Goal: Task Accomplishment & Management: Use online tool/utility

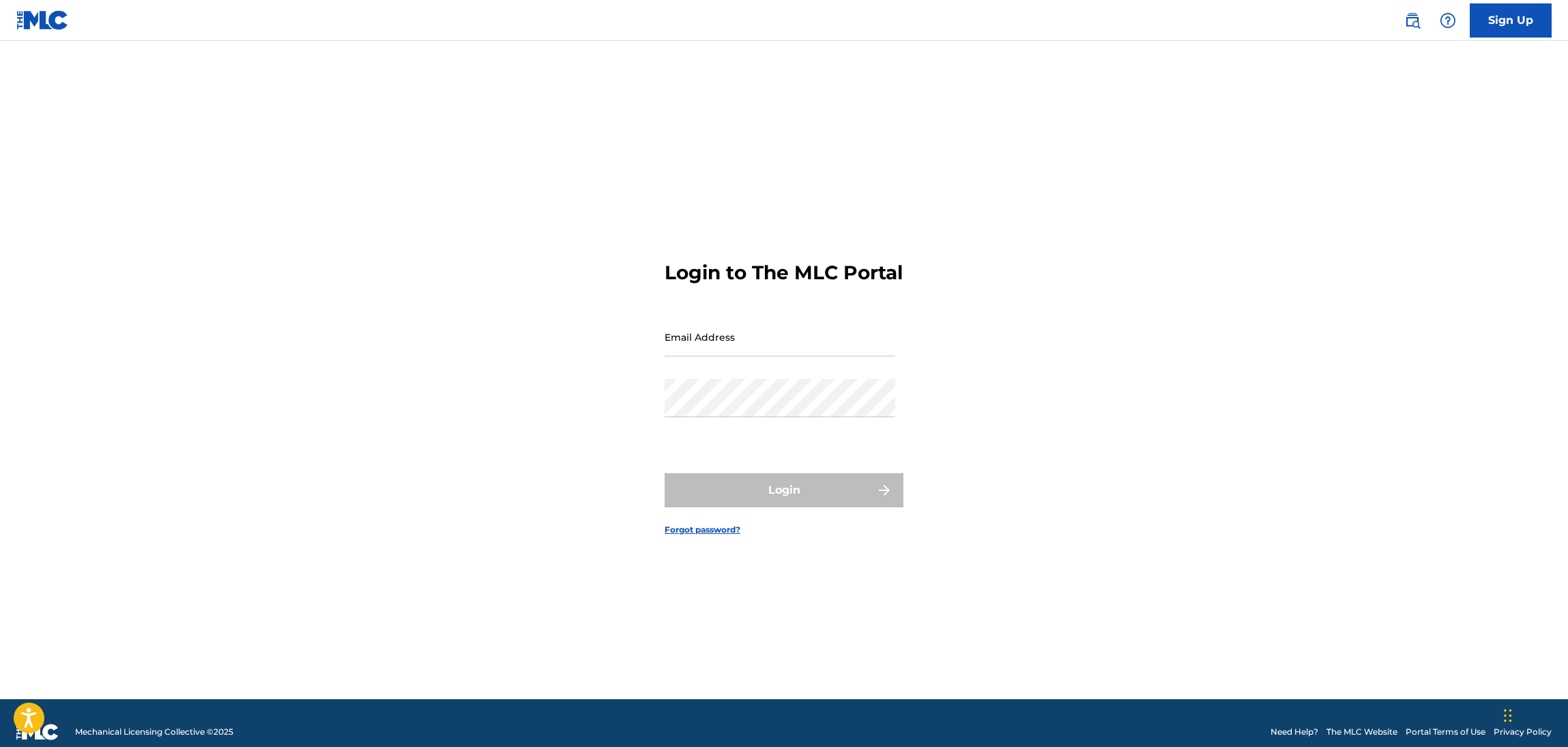
click at [731, 432] on div "Password" at bounding box center [780, 410] width 231 height 61
click at [750, 315] on form "Login to The MLC Portal Email Address Password Login Forgot password?" at bounding box center [784, 387] width 239 height 624
click at [785, 353] on input "Email Address" at bounding box center [780, 337] width 231 height 39
type input "p"
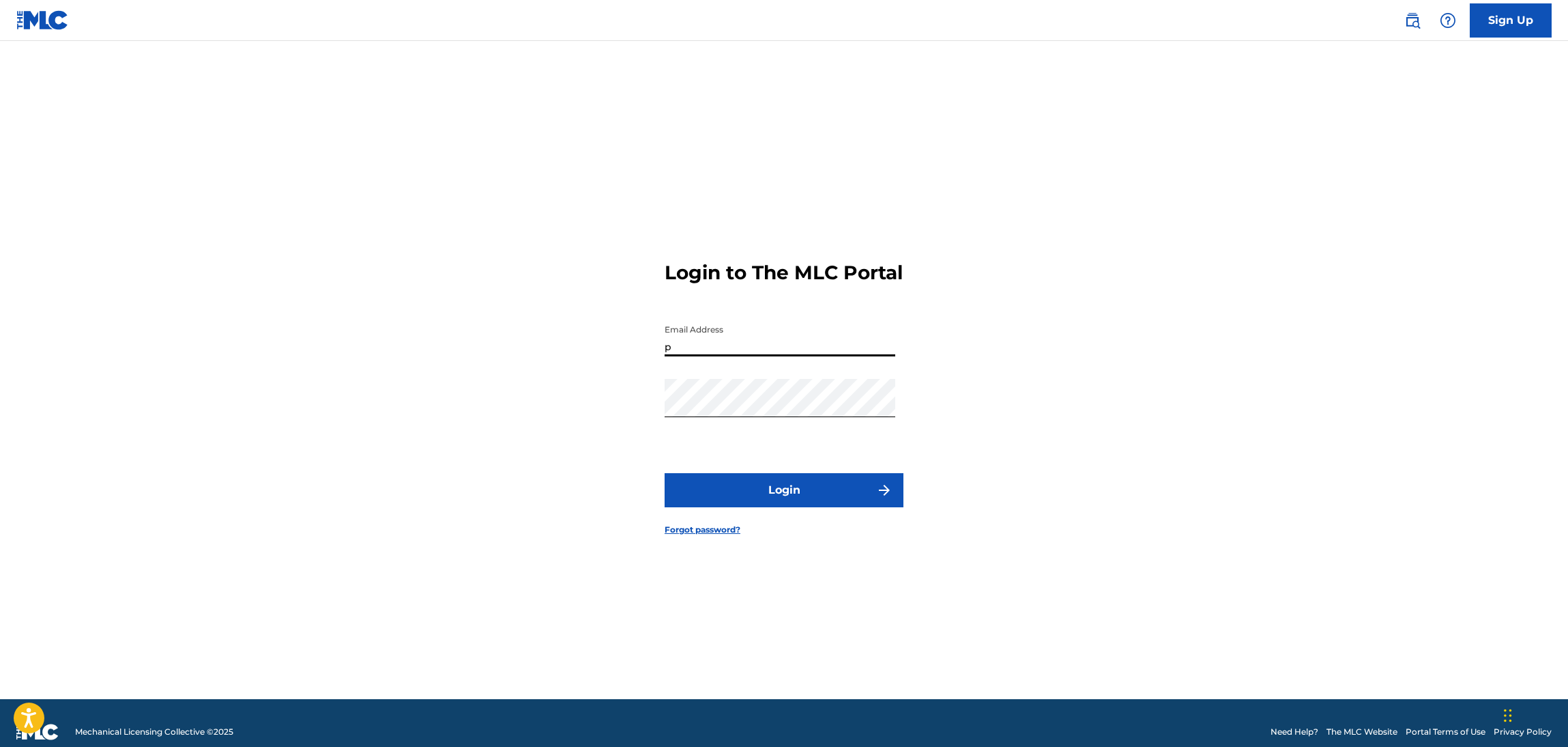
drag, startPoint x: 691, startPoint y: 365, endPoint x: 619, endPoint y: 361, distance: 72.1
click at [619, 361] on div "Login to The MLC Portal Email Address p Password Login Forgot password?" at bounding box center [784, 387] width 955 height 624
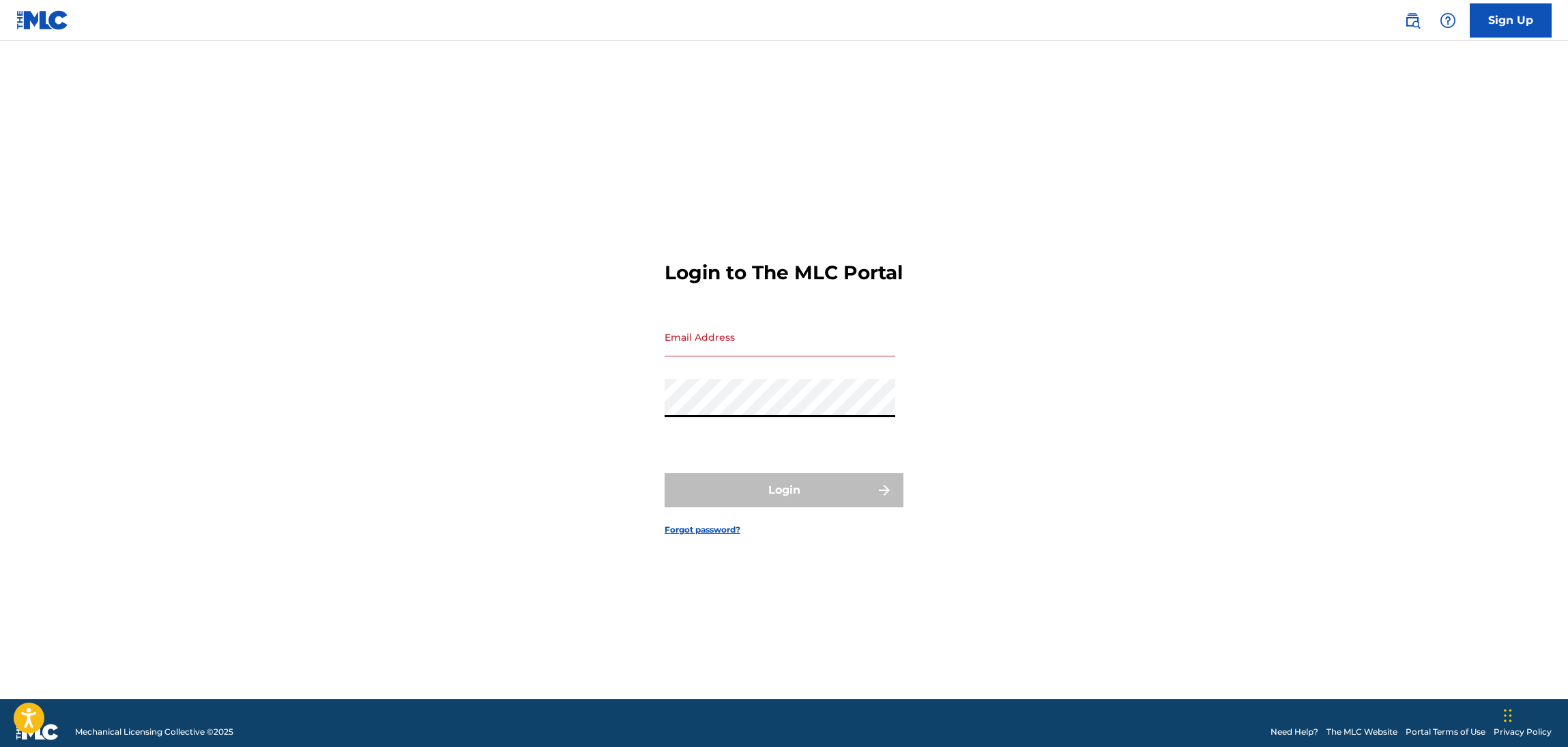
type input "[PERSON_NAME][EMAIL_ADDRESS][DOMAIN_NAME]"
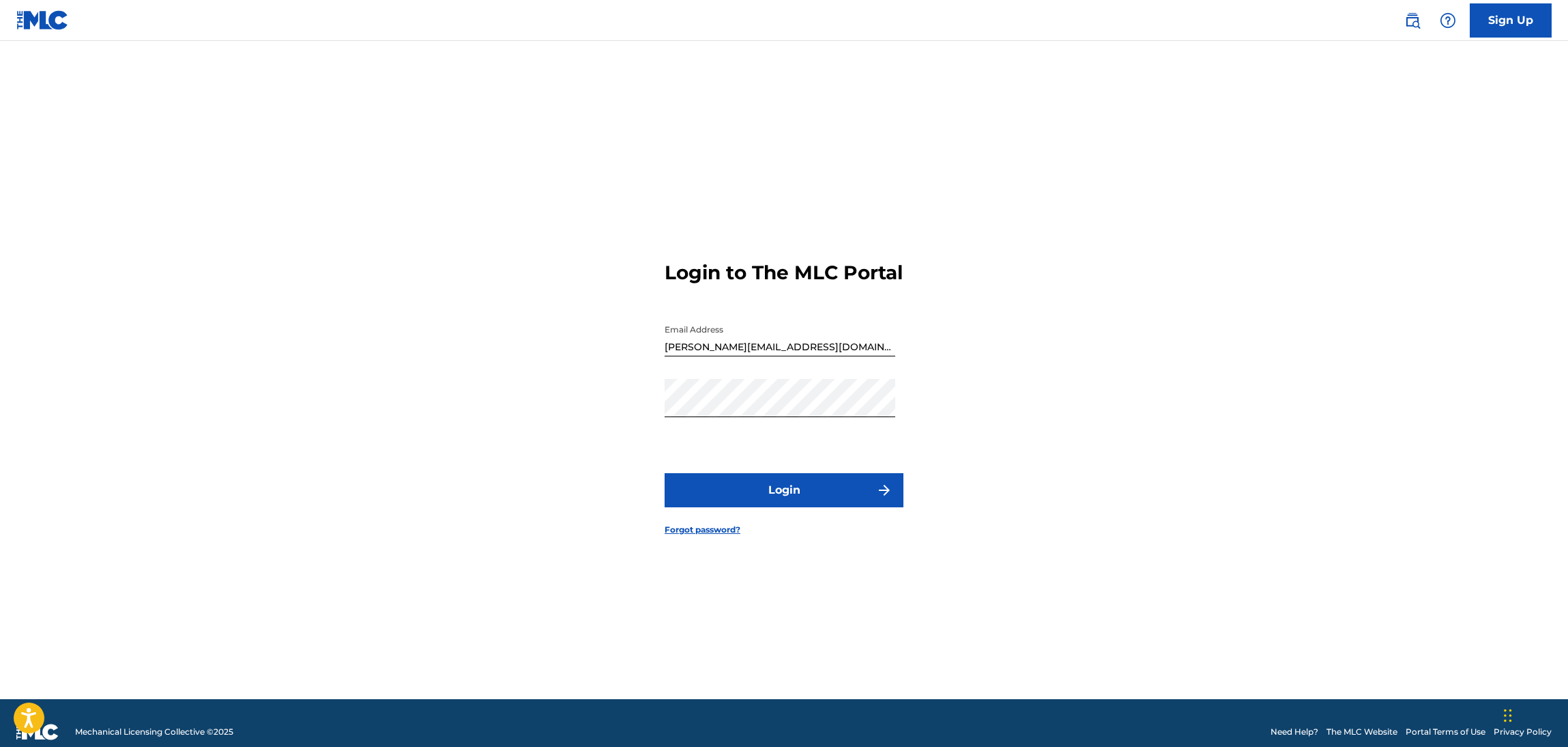
click at [751, 508] on button "Login" at bounding box center [784, 490] width 239 height 34
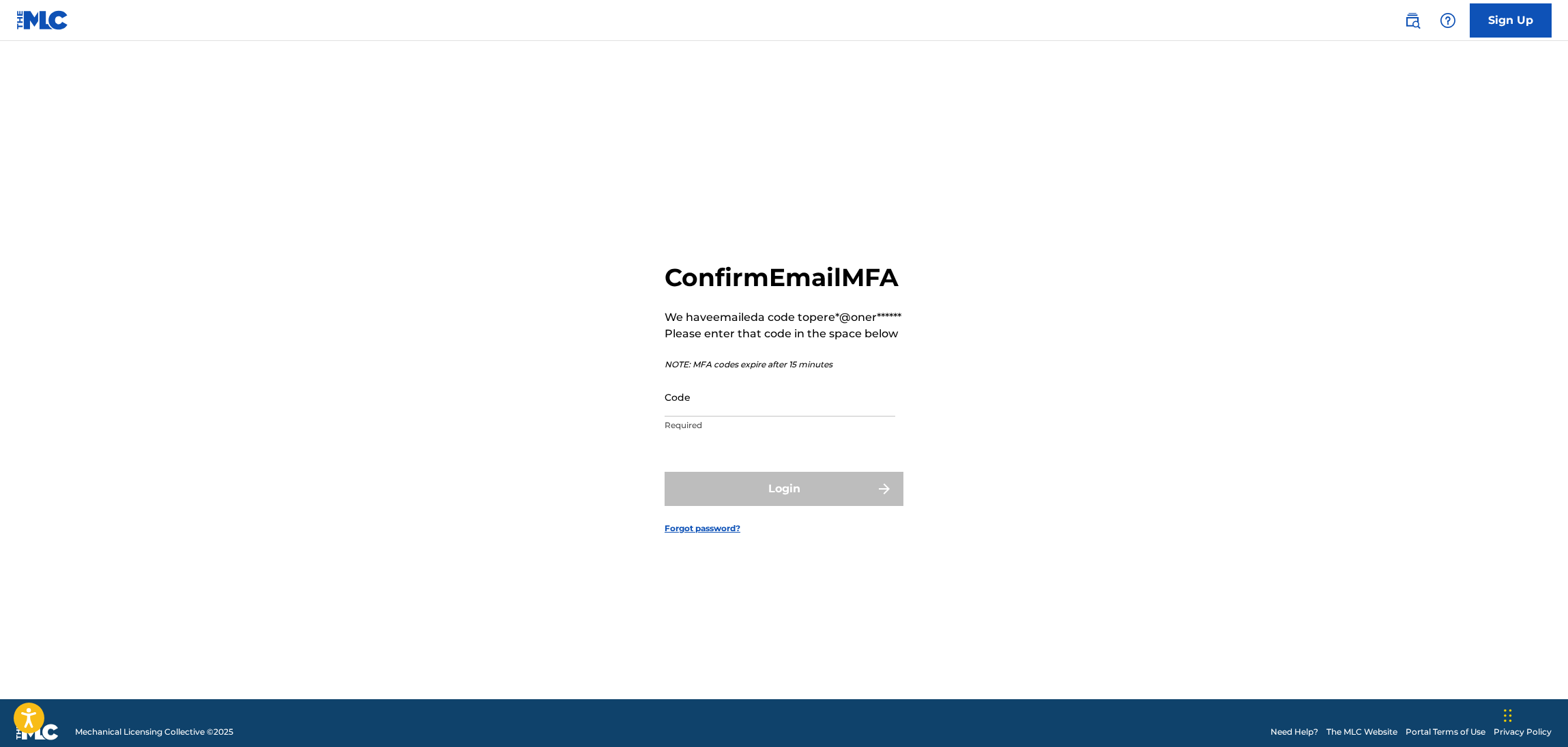
click at [751, 416] on input "Code" at bounding box center [780, 397] width 231 height 39
paste input "960965"
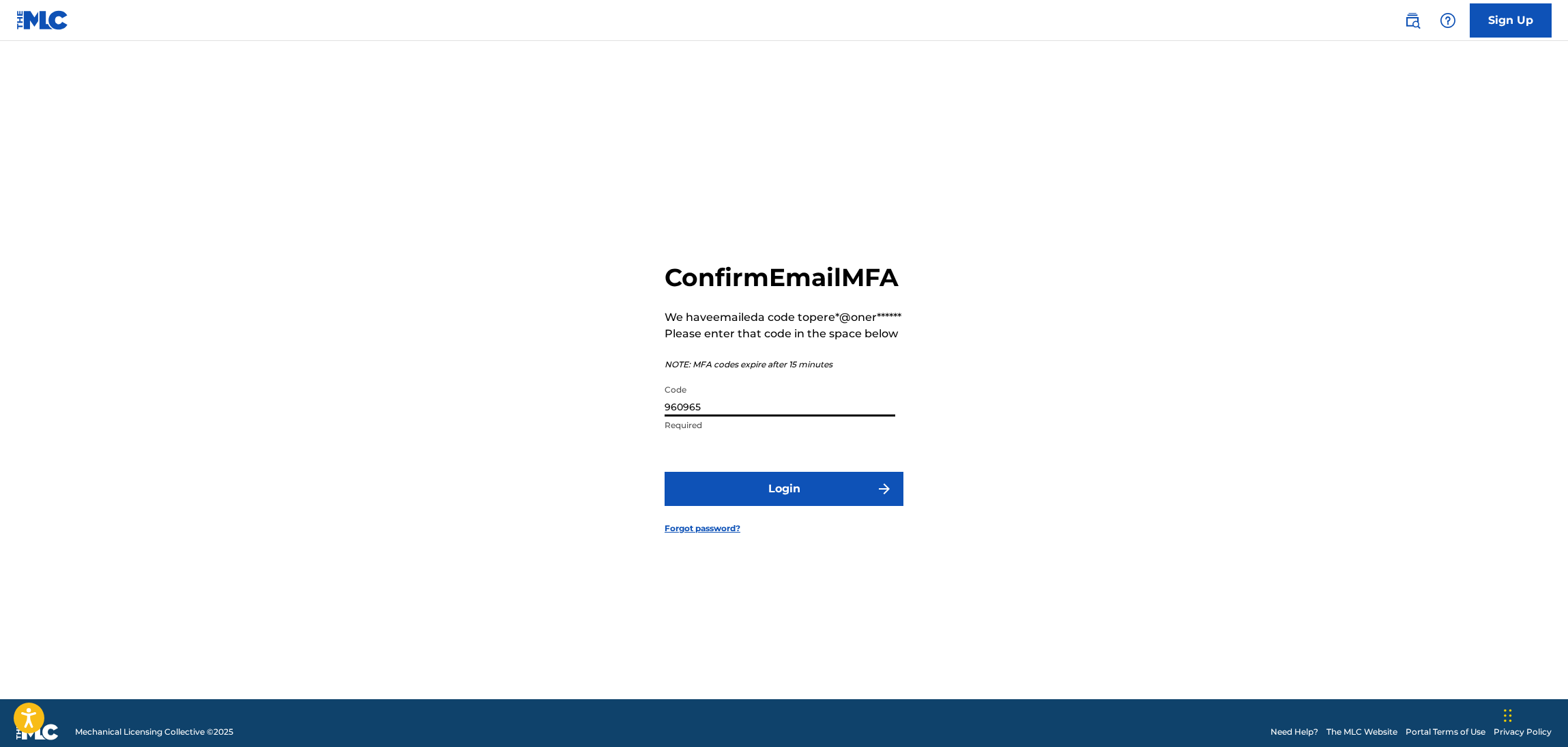
type input "960965"
click at [782, 497] on button "Login" at bounding box center [784, 489] width 239 height 34
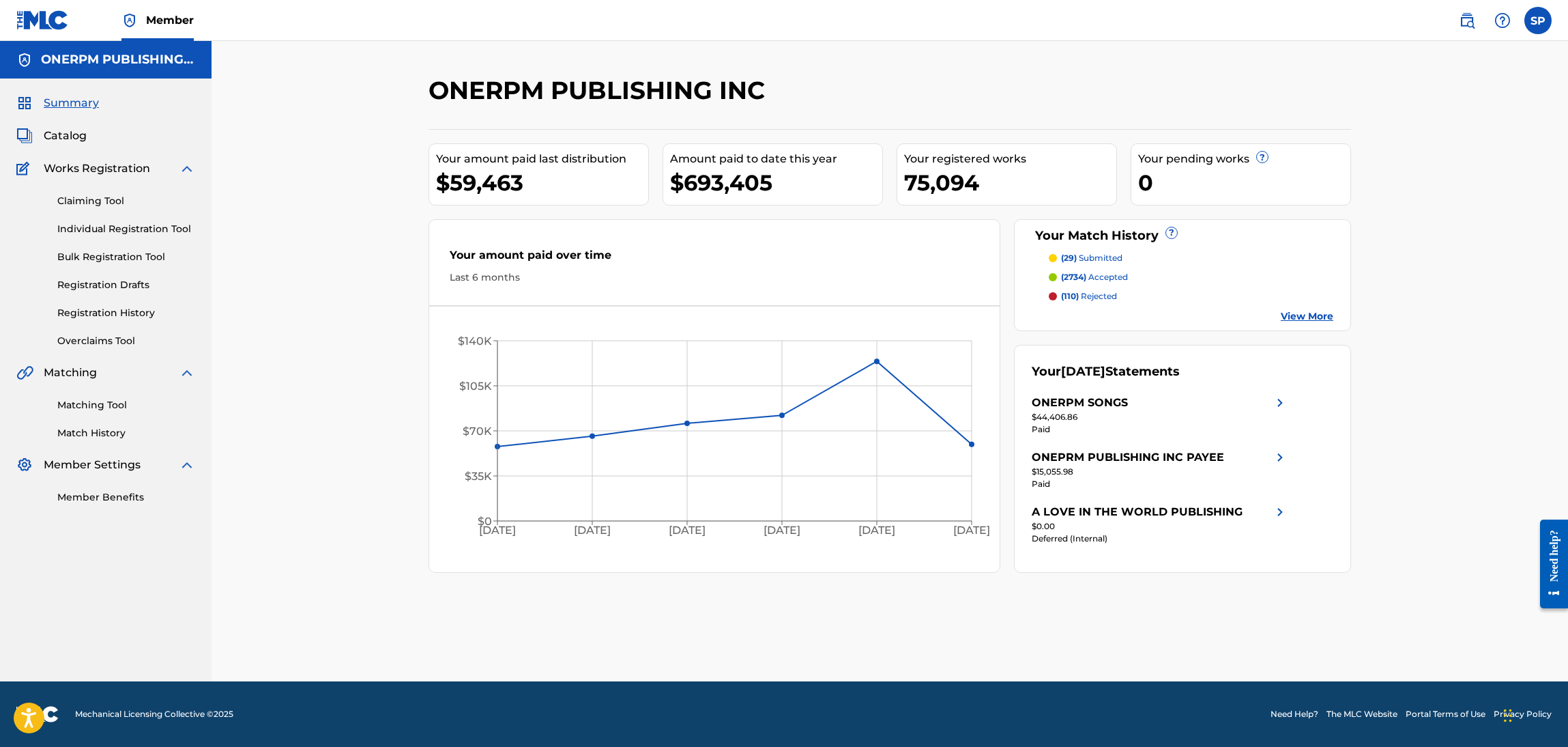
click at [106, 407] on link "Matching Tool" at bounding box center [126, 406] width 138 height 14
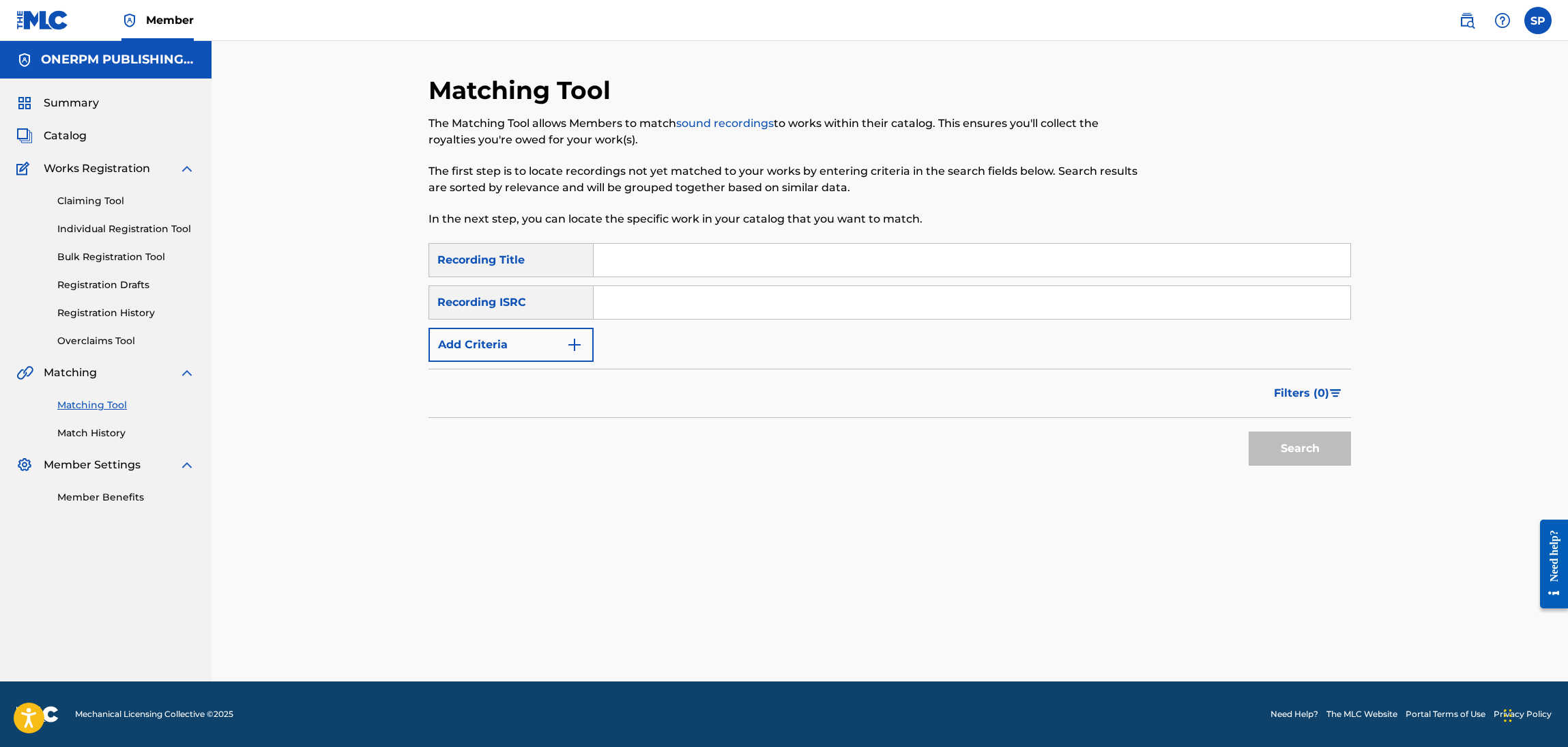
click at [640, 305] on input "Search Form" at bounding box center [972, 303] width 756 height 33
paste input "QZDQH2268935"
type input "QZDQH2268935"
click at [1273, 430] on div "Search" at bounding box center [1296, 445] width 109 height 54
click at [1285, 449] on button "Search" at bounding box center [1300, 449] width 102 height 34
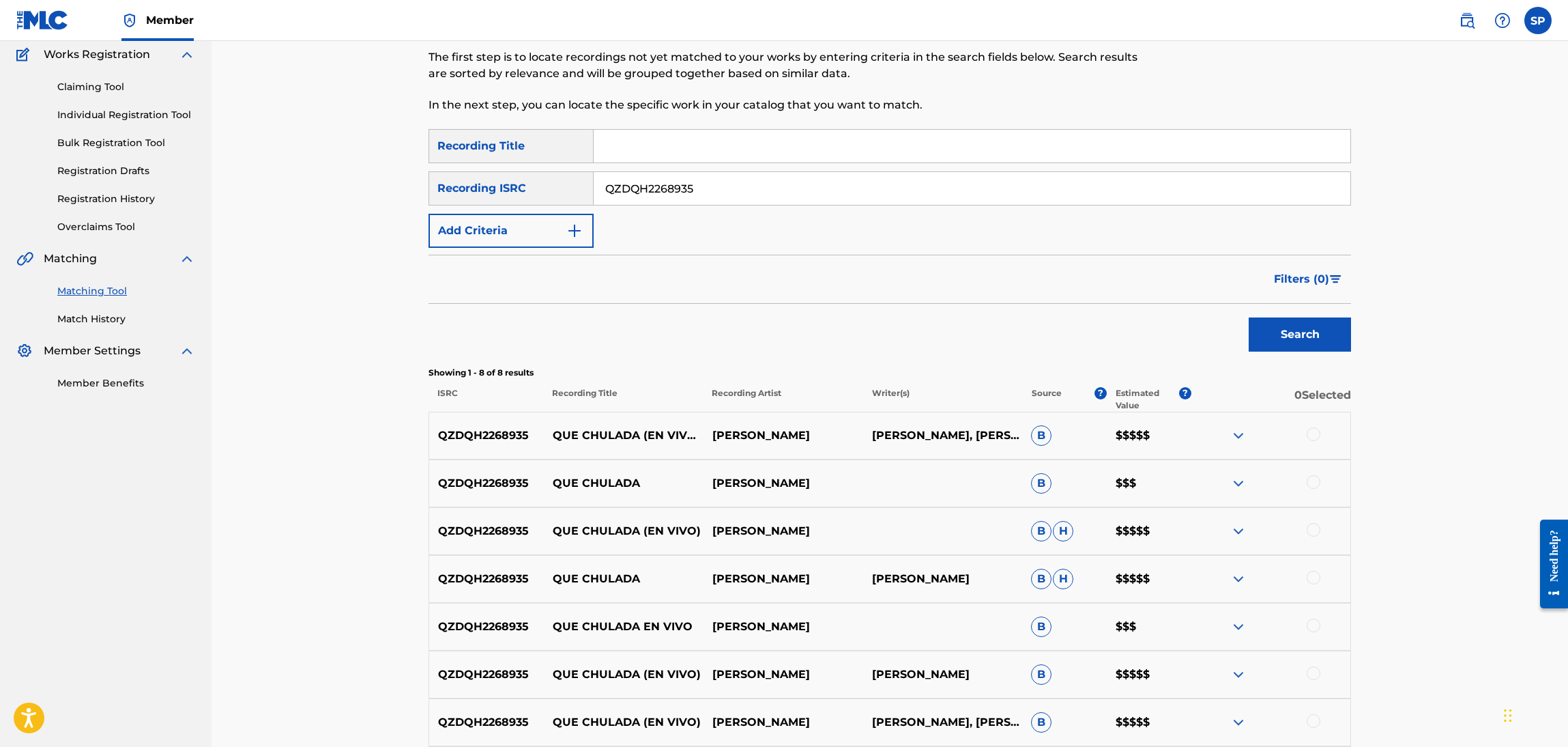
scroll to position [107, 0]
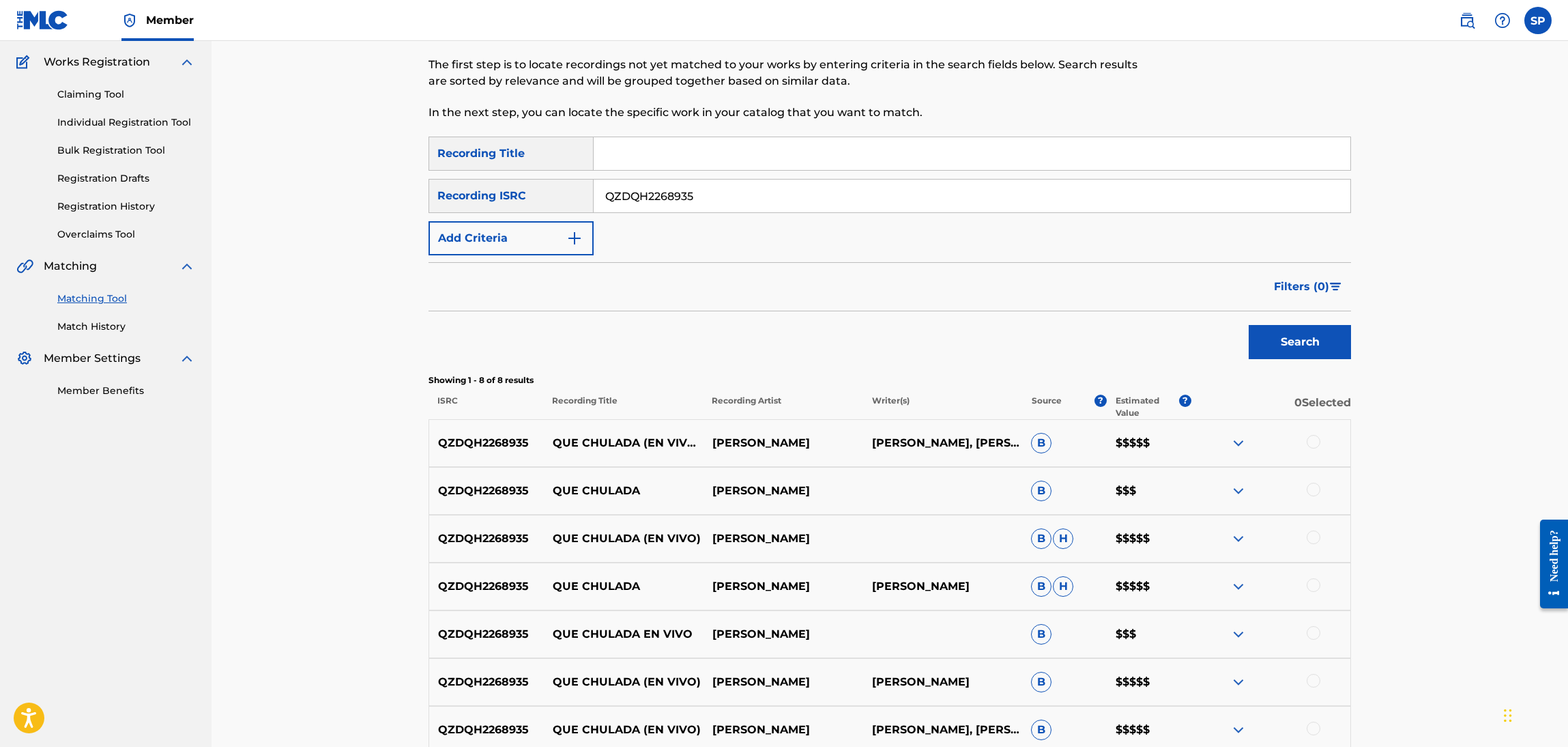
click at [768, 442] on p "[PERSON_NAME]" at bounding box center [783, 444] width 160 height 16
copy p "[PERSON_NAME]"
click at [550, 225] on button "Add Criteria" at bounding box center [511, 238] width 165 height 34
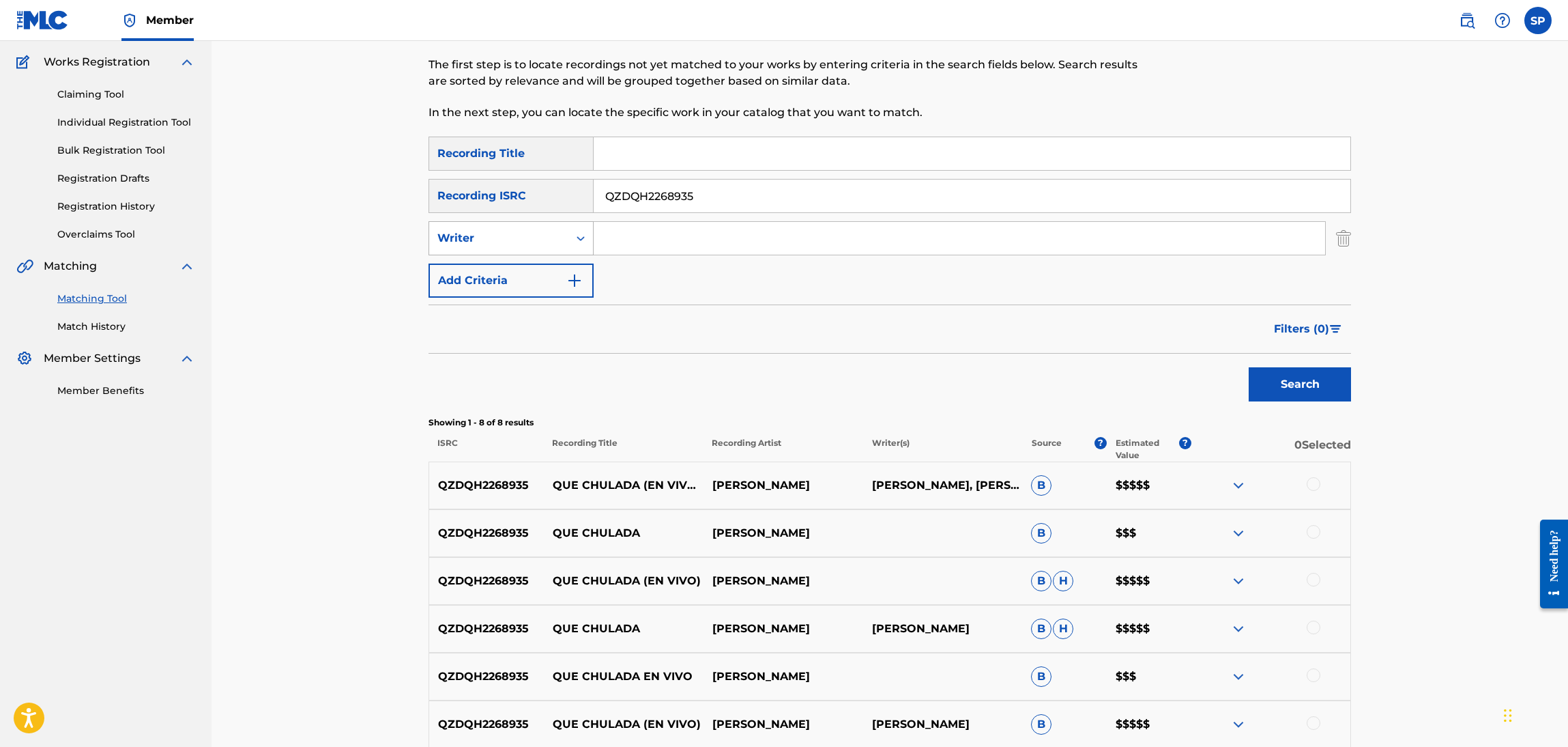
click at [580, 234] on icon "Search Form" at bounding box center [580, 238] width 14 height 14
click at [612, 242] on input "Search Form" at bounding box center [960, 238] width 731 height 33
paste input "[PERSON_NAME]"
type input "[PERSON_NAME]"
drag, startPoint x: 715, startPoint y: 197, endPoint x: 422, endPoint y: 173, distance: 294.0
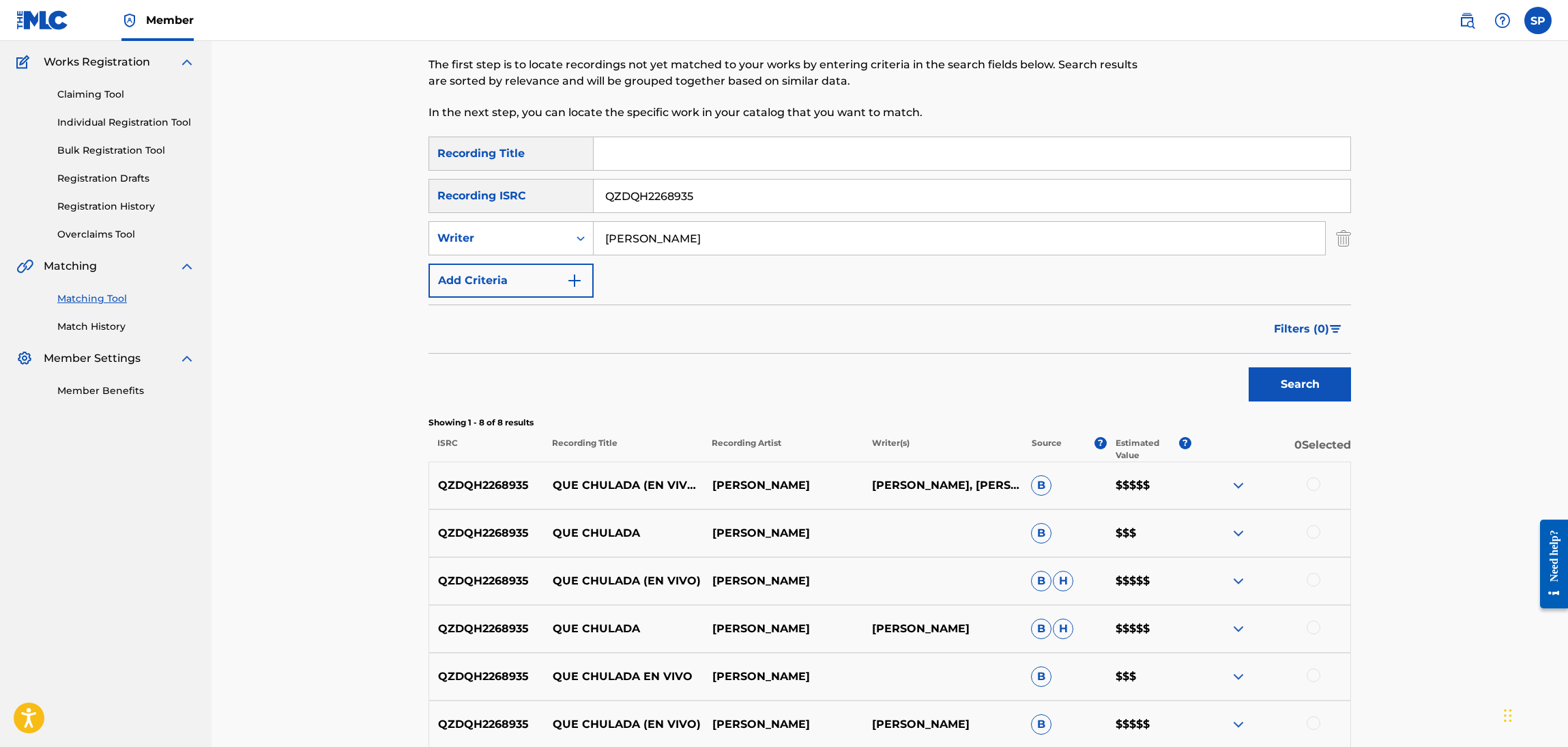
click at [422, 173] on div "Matching Tool The Matching Tool allows Members to match sound recordings to wor…" at bounding box center [890, 440] width 955 height 944
click at [1249, 368] on button "Search" at bounding box center [1300, 385] width 102 height 34
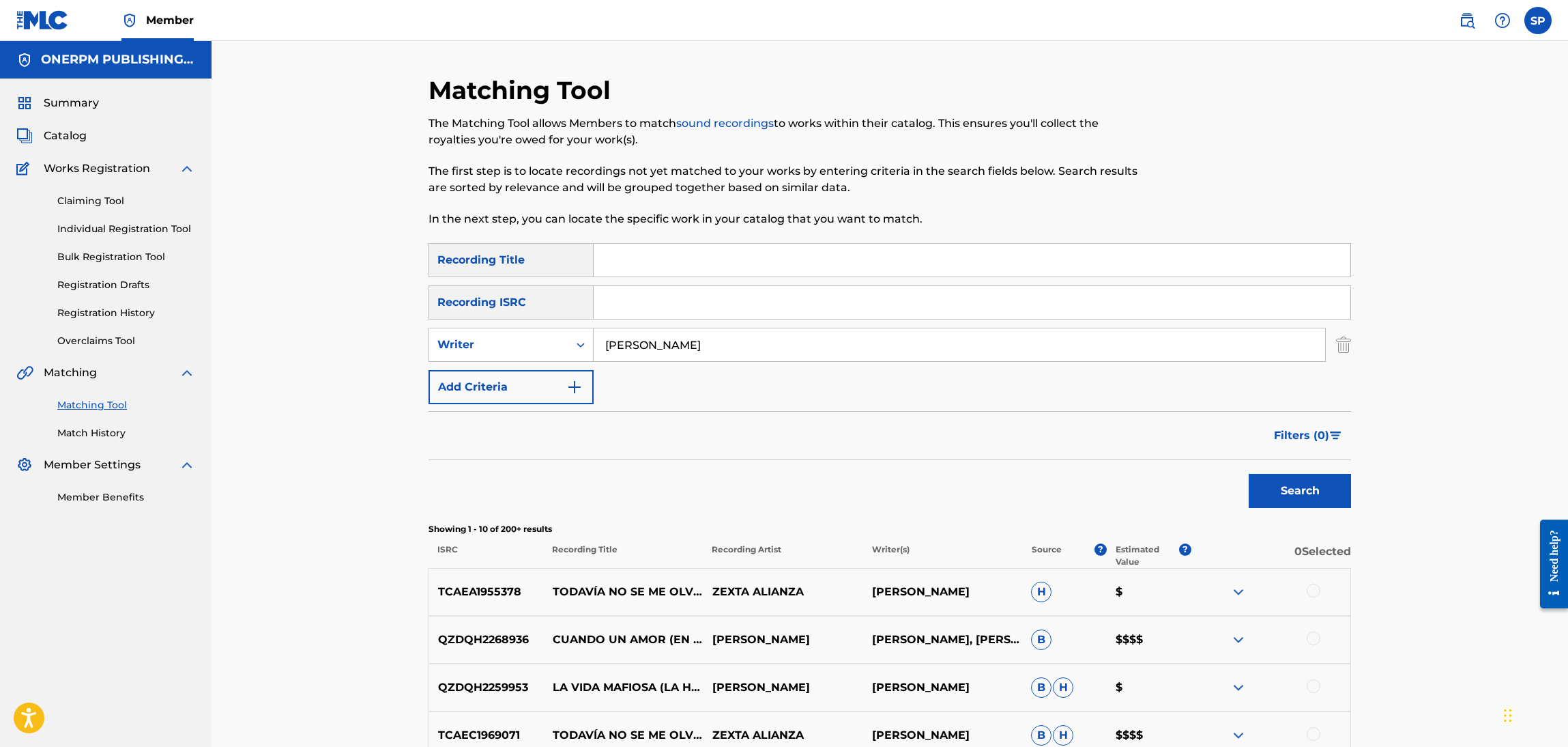
scroll to position [1, 0]
drag, startPoint x: 736, startPoint y: 334, endPoint x: 461, endPoint y: 349, distance: 275.4
click at [461, 349] on div "SearchWithCriteriad3a4ebdd-c162-4e4f-8941-73b94ddc93cd Writer [PERSON_NAME]" at bounding box center [890, 344] width 923 height 34
click at [695, 305] on input "Search Form" at bounding box center [972, 302] width 756 height 33
paste input "QZQMB2108468"
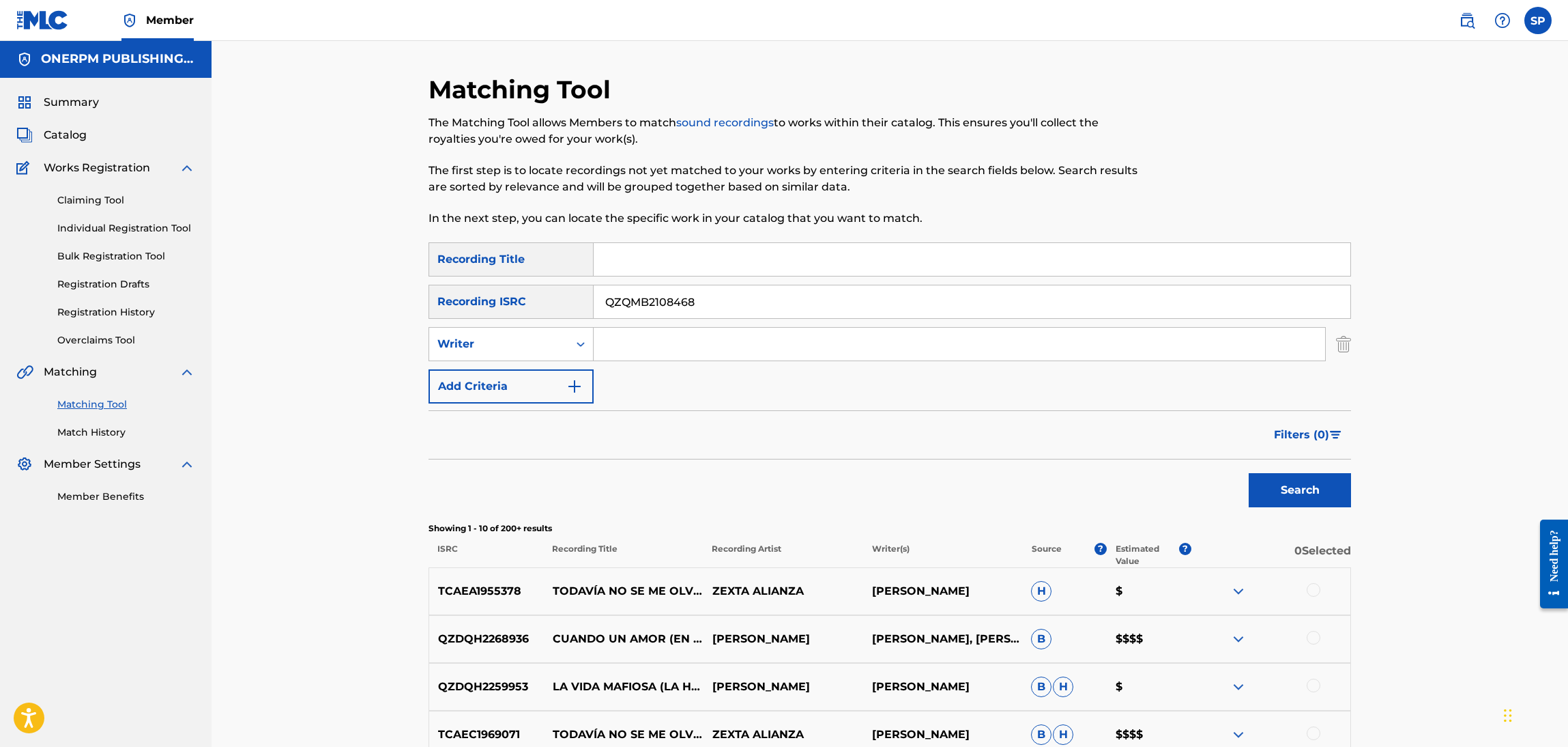
type input "QZQMB2108468"
click at [1249, 473] on button "Search" at bounding box center [1300, 490] width 102 height 34
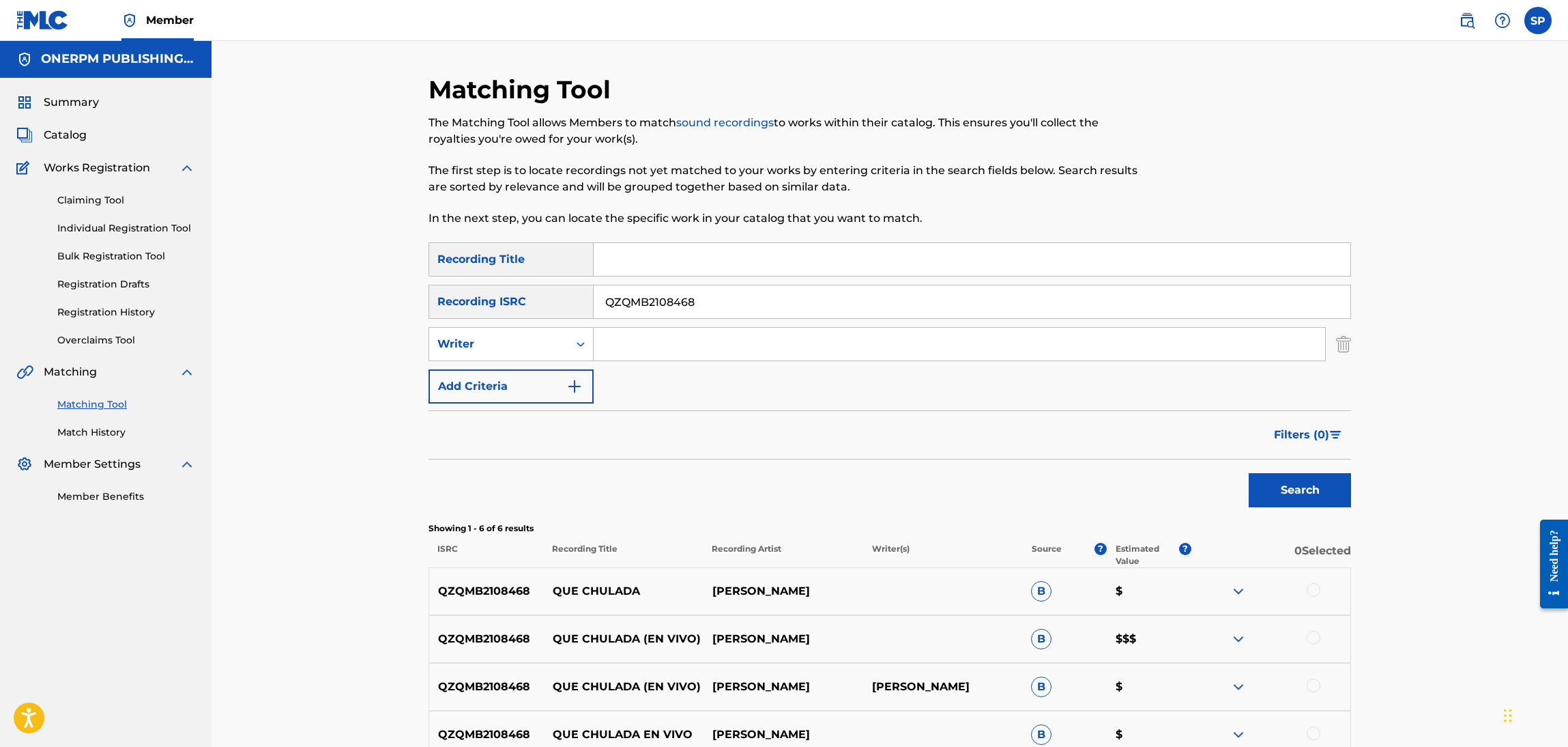
scroll to position [241, 0]
